Goal: Check status: Check status

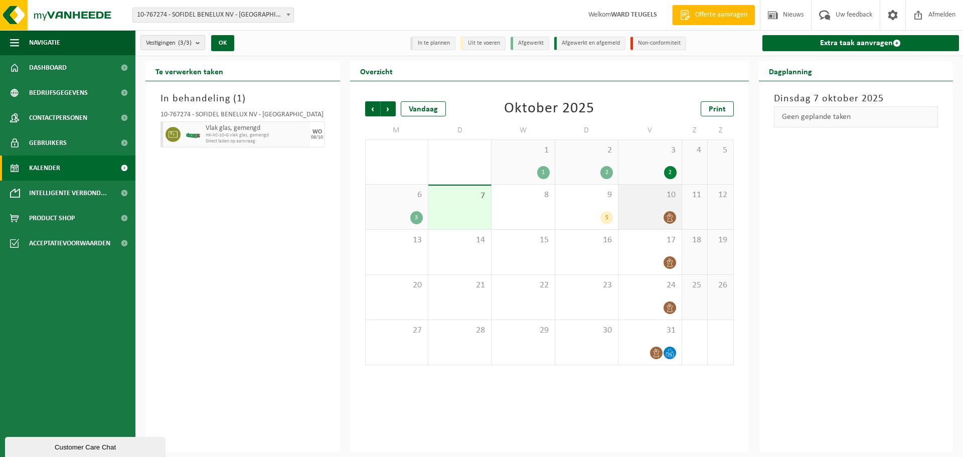
click at [674, 215] on span at bounding box center [670, 217] width 13 height 13
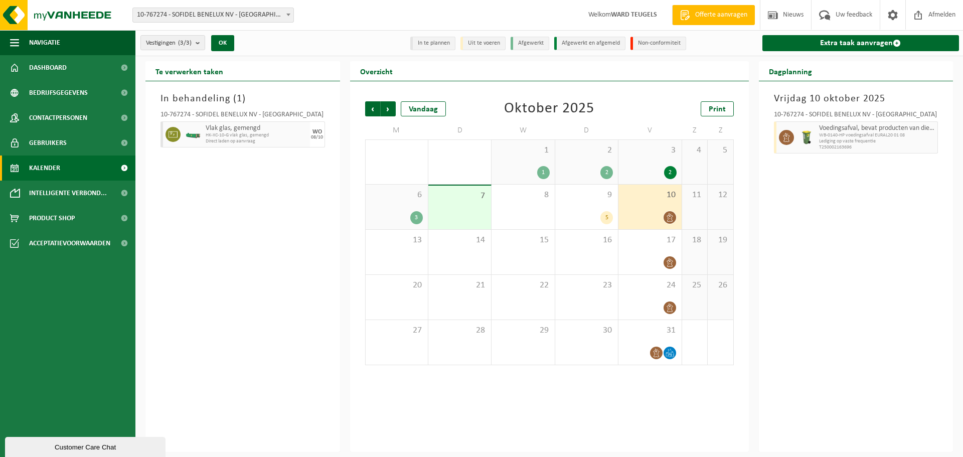
click at [667, 173] on div "2" at bounding box center [670, 172] width 13 height 13
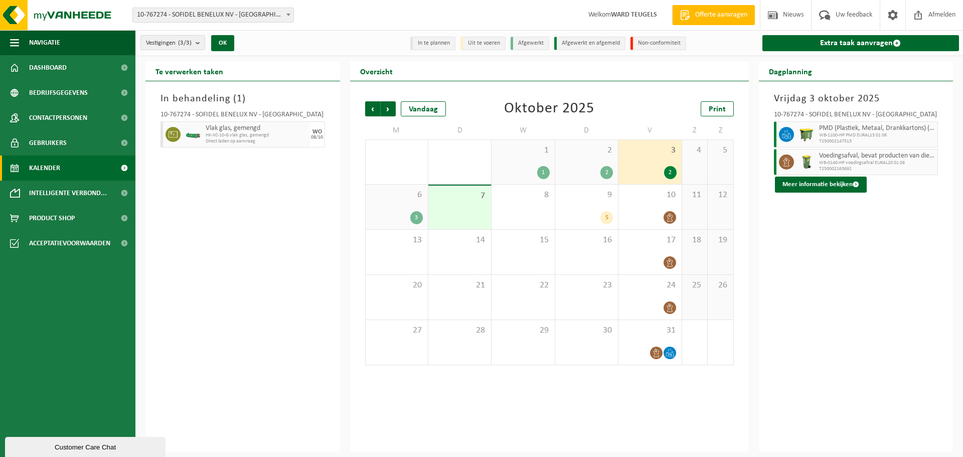
click at [830, 130] on span "PMD (Plastiek, Metaal, Drankkartons) (bedrijven)" at bounding box center [877, 128] width 116 height 8
click at [390, 109] on span "Volgende" at bounding box center [388, 108] width 15 height 15
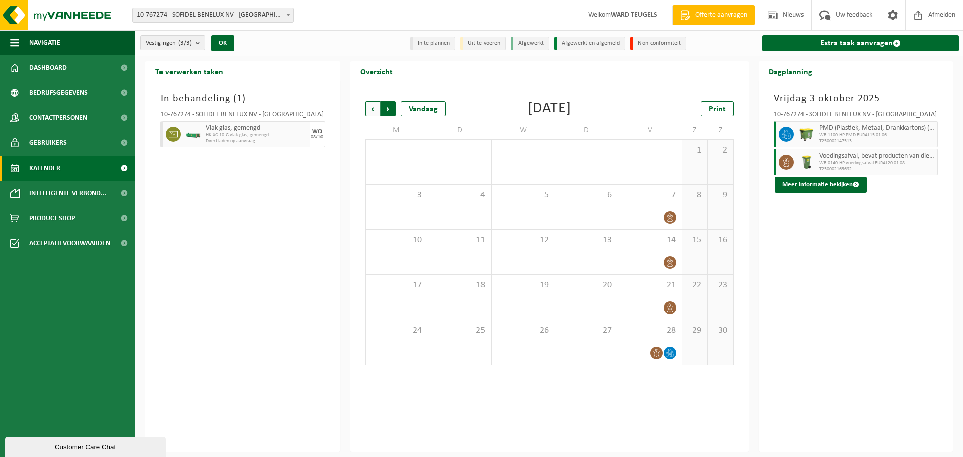
click at [376, 107] on span "Vorige" at bounding box center [372, 108] width 15 height 15
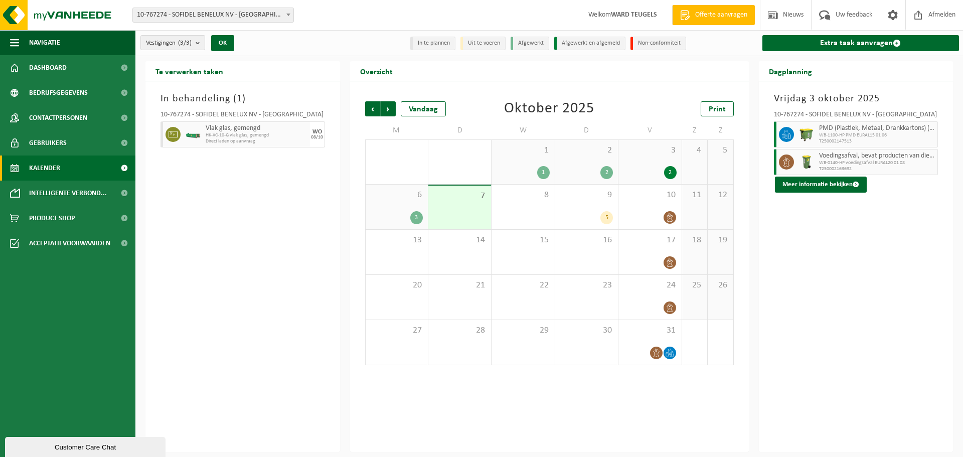
click at [646, 171] on div "2" at bounding box center [650, 172] width 53 height 13
click at [597, 159] on div "2 2" at bounding box center [586, 162] width 63 height 44
click at [639, 156] on div "3 2" at bounding box center [649, 162] width 63 height 44
click at [392, 107] on span "Volgende" at bounding box center [388, 108] width 15 height 15
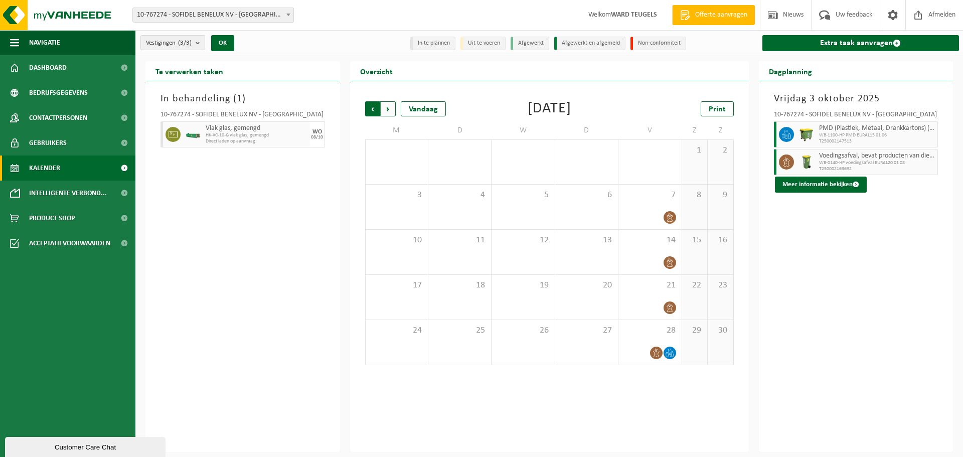
click at [391, 104] on span "Volgende" at bounding box center [388, 108] width 15 height 15
click at [374, 108] on span "Vorige" at bounding box center [372, 108] width 15 height 15
